Goal: Information Seeking & Learning: Learn about a topic

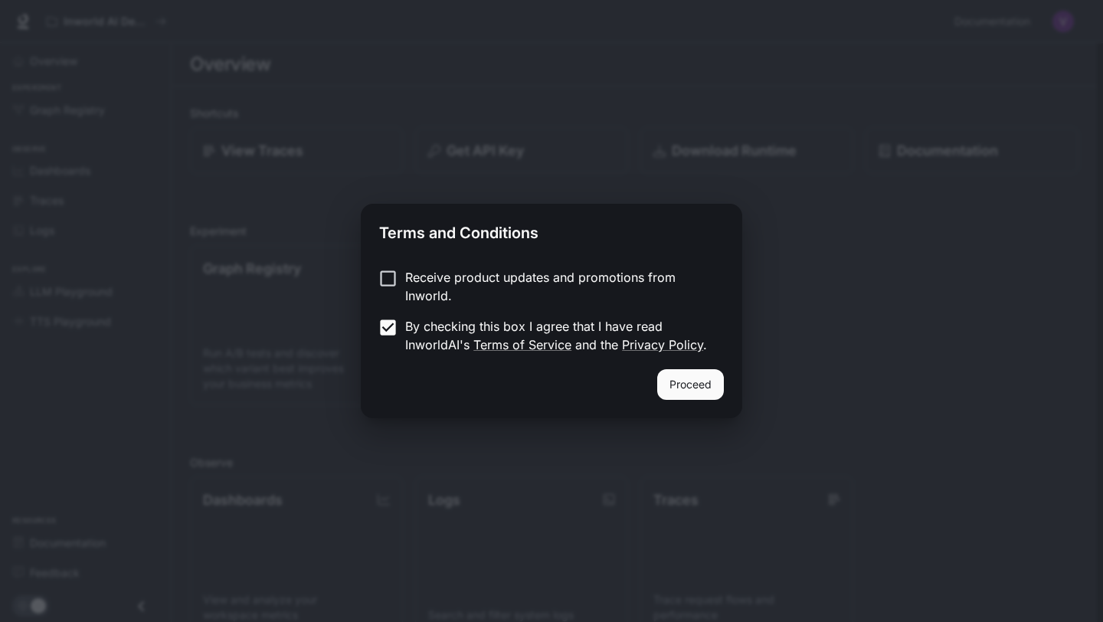
click at [715, 394] on button "Proceed" at bounding box center [690, 384] width 67 height 31
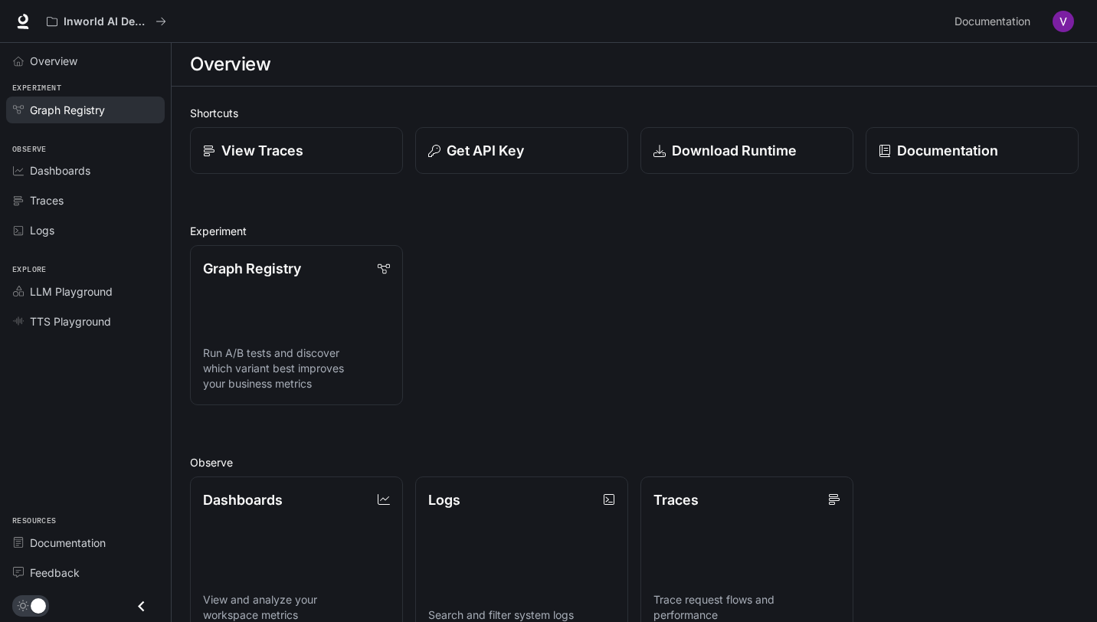
click at [65, 110] on span "Graph Registry" at bounding box center [67, 110] width 75 height 16
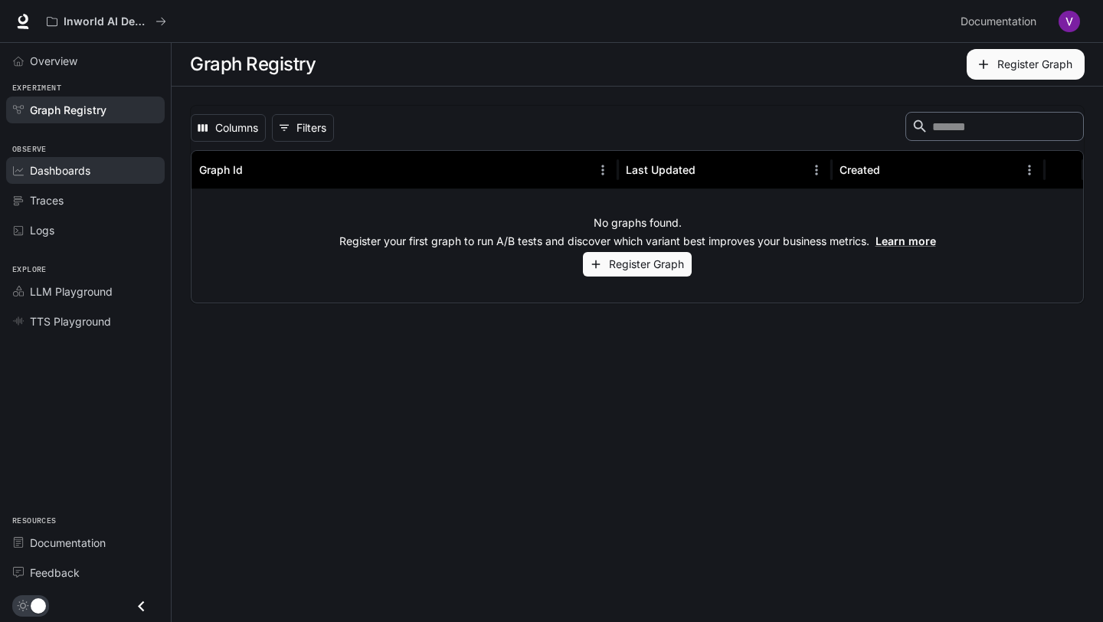
click at [49, 164] on span "Dashboards" at bounding box center [60, 170] width 61 height 16
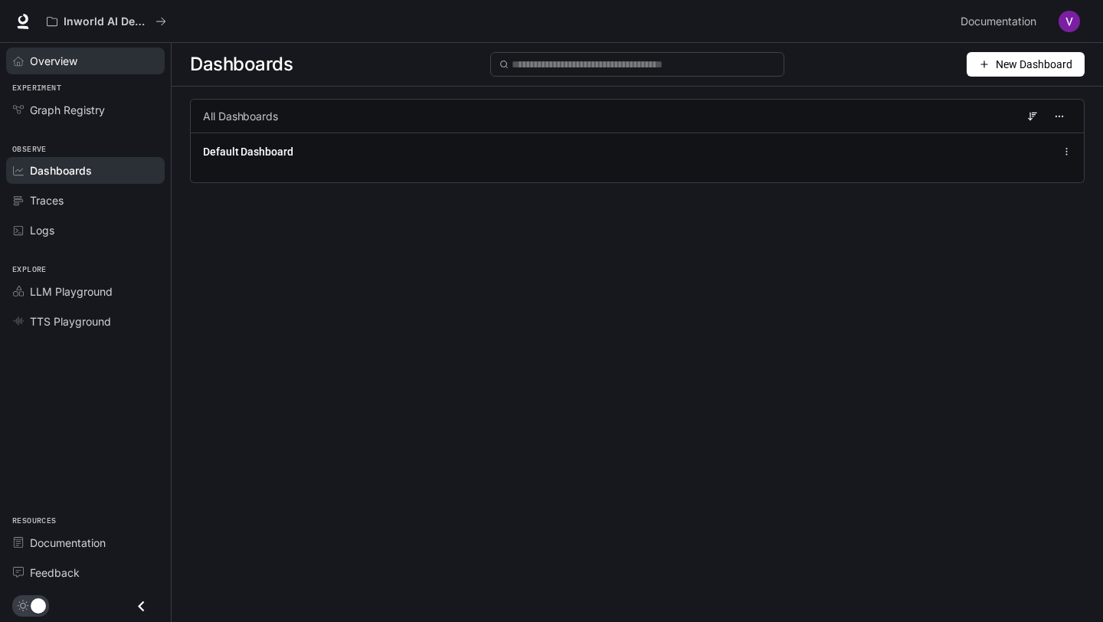
click at [84, 65] on div "Overview" at bounding box center [94, 61] width 128 height 16
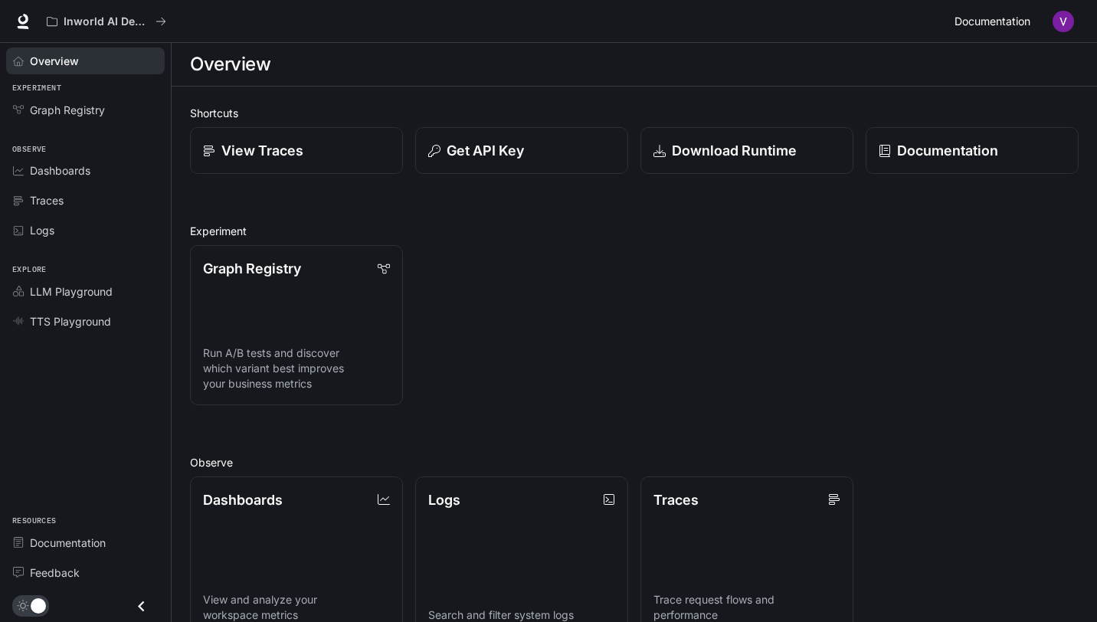
click at [1000, 22] on span "Documentation" at bounding box center [992, 21] width 76 height 19
